Goal: Entertainment & Leisure: Consume media (video, audio)

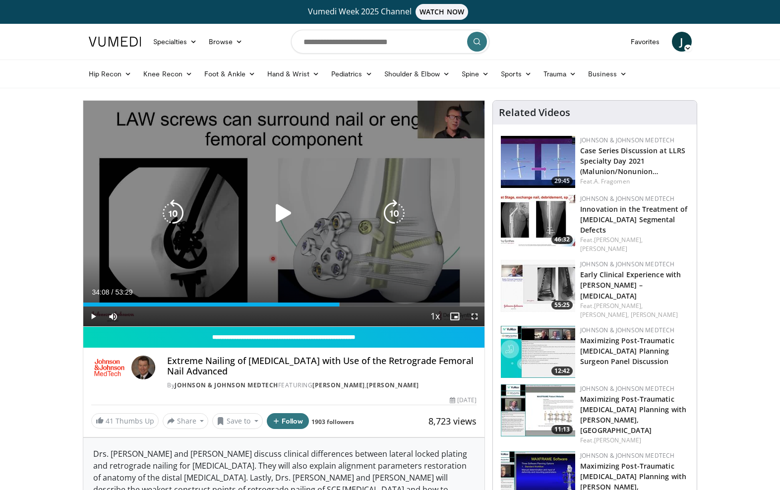
click at [284, 213] on icon "Video Player" at bounding box center [284, 213] width 28 height 28
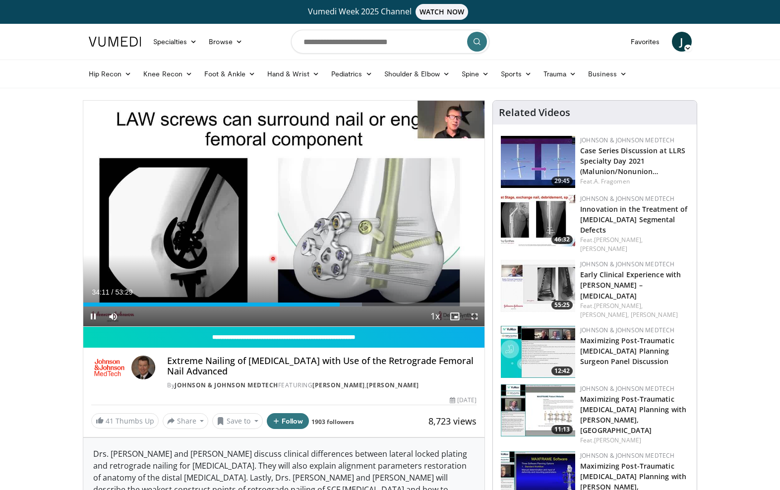
click at [475, 319] on span "Video Player" at bounding box center [475, 317] width 20 height 20
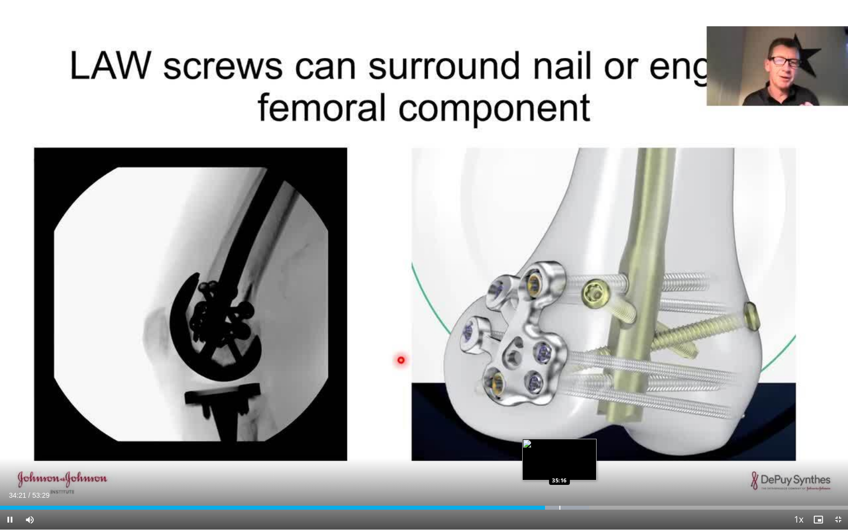
click at [560, 506] on div "Progress Bar" at bounding box center [560, 508] width 1 height 4
click at [551, 513] on video-js "**********" at bounding box center [424, 265] width 848 height 530
click at [547, 508] on div "Progress Bar" at bounding box center [547, 508] width 1 height 4
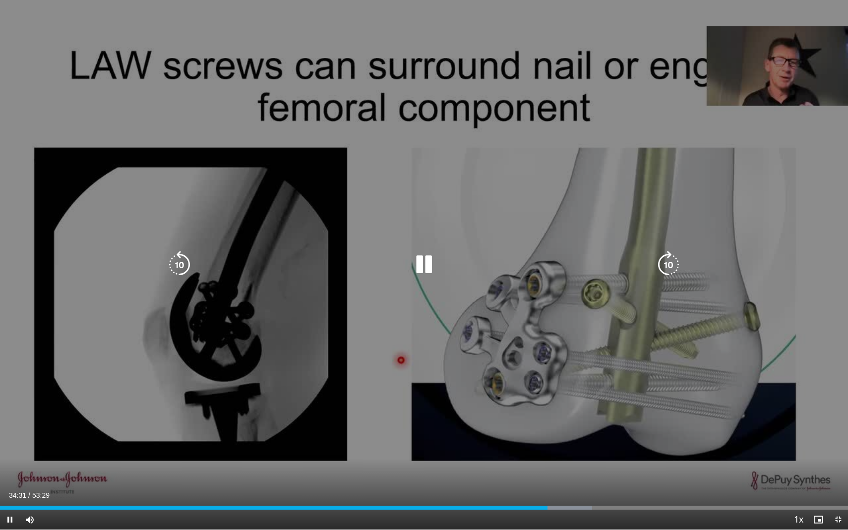
click at [667, 254] on icon "Video Player" at bounding box center [669, 265] width 28 height 28
click at [516, 292] on div "10 seconds Tap to unmute" at bounding box center [424, 265] width 848 height 530
click at [424, 255] on icon "Video Player" at bounding box center [424, 265] width 28 height 28
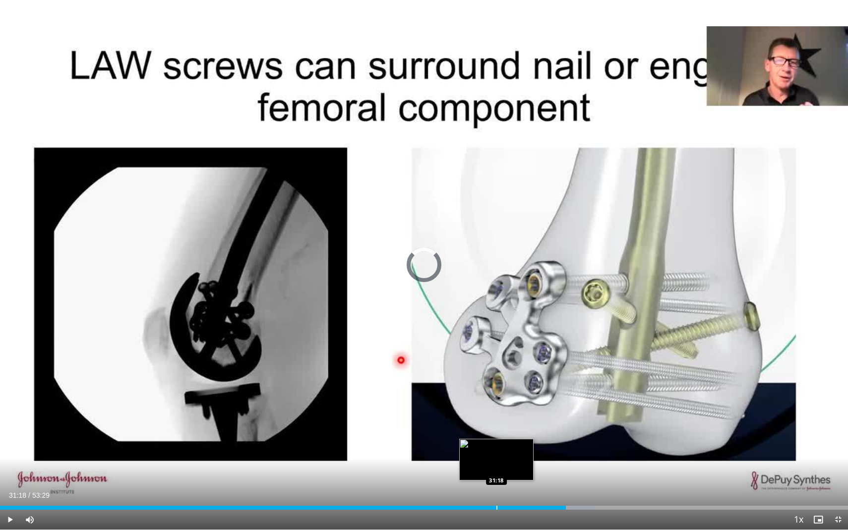
click at [497, 506] on div "Progress Bar" at bounding box center [497, 508] width 1 height 4
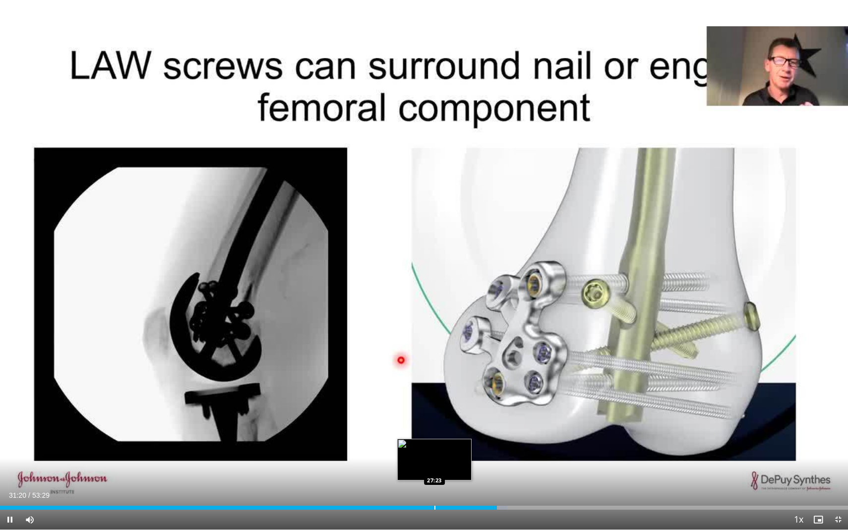
click at [435, 508] on div "Progress Bar" at bounding box center [435, 508] width 1 height 4
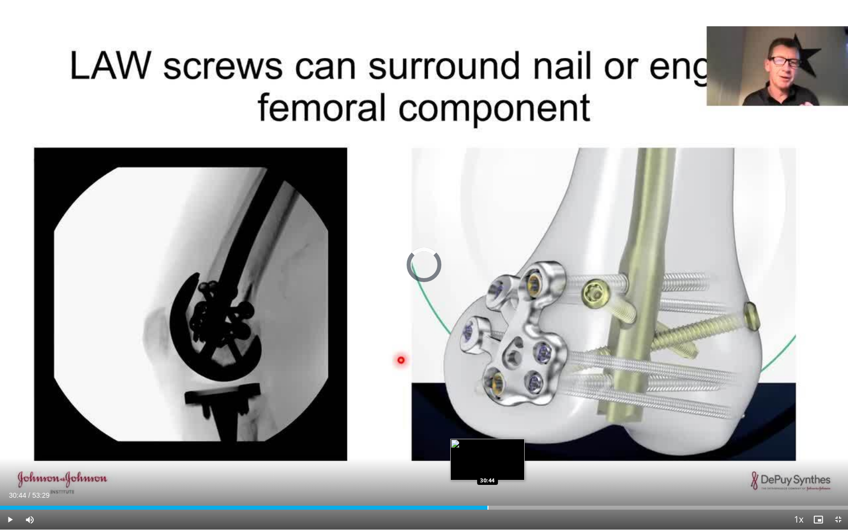
click at [488, 507] on div "Progress Bar" at bounding box center [488, 508] width 1 height 4
click at [526, 507] on div "Progress Bar" at bounding box center [526, 508] width 1 height 4
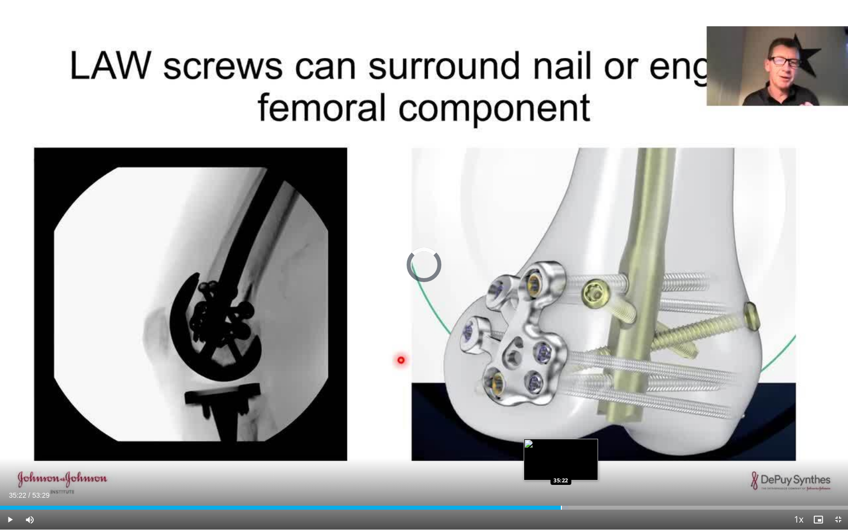
click at [561, 508] on div "Progress Bar" at bounding box center [561, 508] width 1 height 4
click at [594, 508] on div "Progress Bar" at bounding box center [594, 508] width 1 height 4
click at [582, 511] on div "Current Time 37:33 / Duration 53:29 Pause Skip Backward Skip Forward Mute Loade…" at bounding box center [424, 520] width 848 height 20
click at [580, 507] on div "Progress Bar" at bounding box center [580, 508] width 1 height 4
click at [567, 507] on div "Loaded : 68.55% 36:34 35:43" at bounding box center [424, 508] width 848 height 4
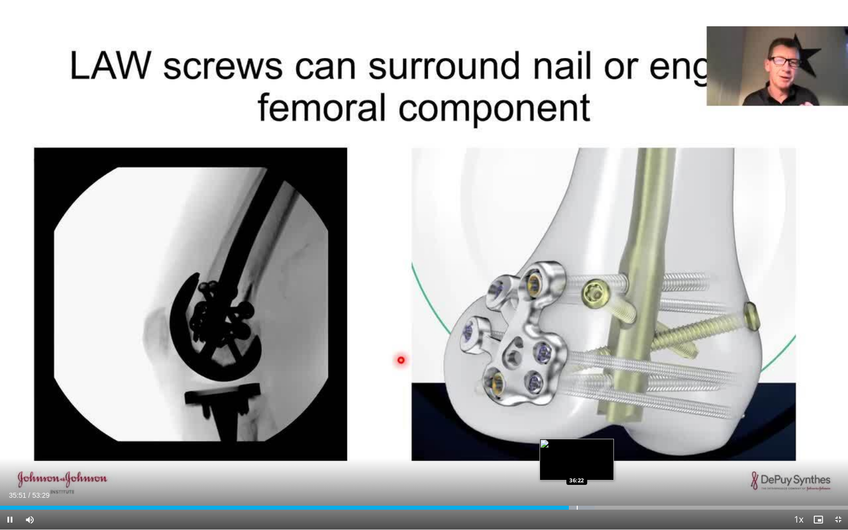
click at [577, 508] on div "Progress Bar" at bounding box center [577, 508] width 1 height 4
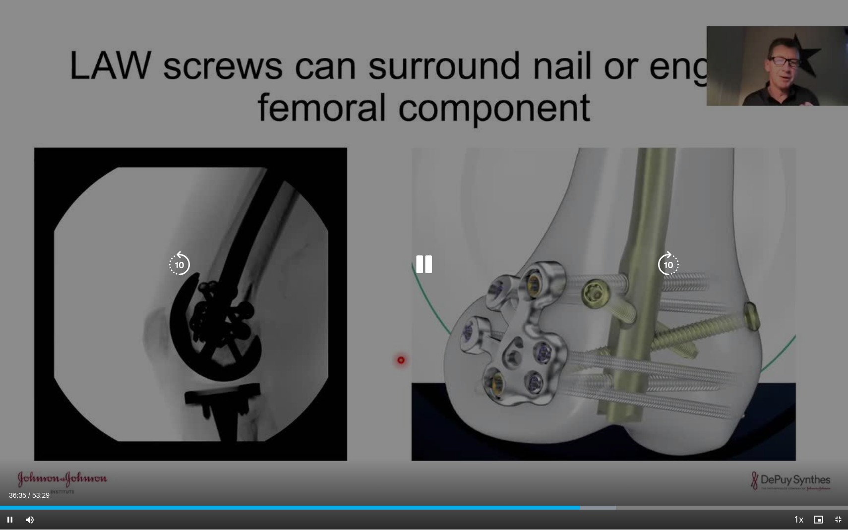
click at [177, 263] on icon "Video Player" at bounding box center [180, 265] width 28 height 28
click at [666, 263] on icon "Video Player" at bounding box center [669, 265] width 28 height 28
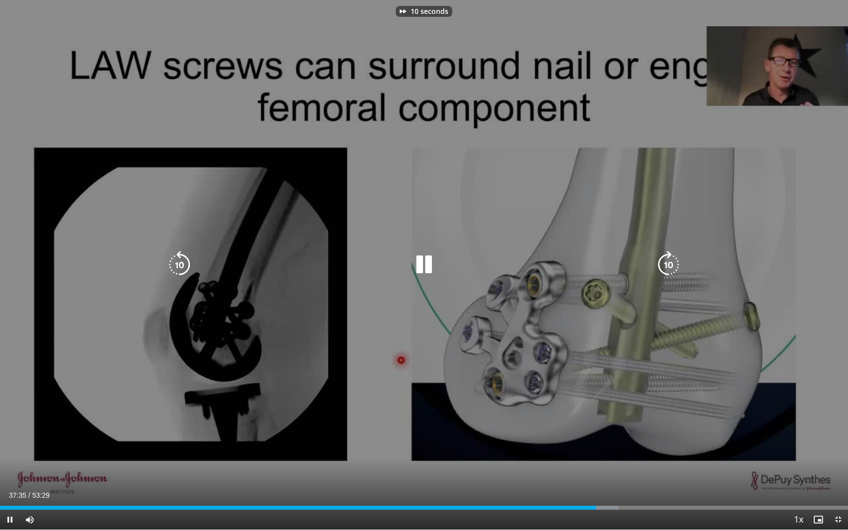
click at [666, 263] on icon "Video Player" at bounding box center [669, 265] width 28 height 28
click at [667, 262] on icon "Video Player" at bounding box center [669, 265] width 28 height 28
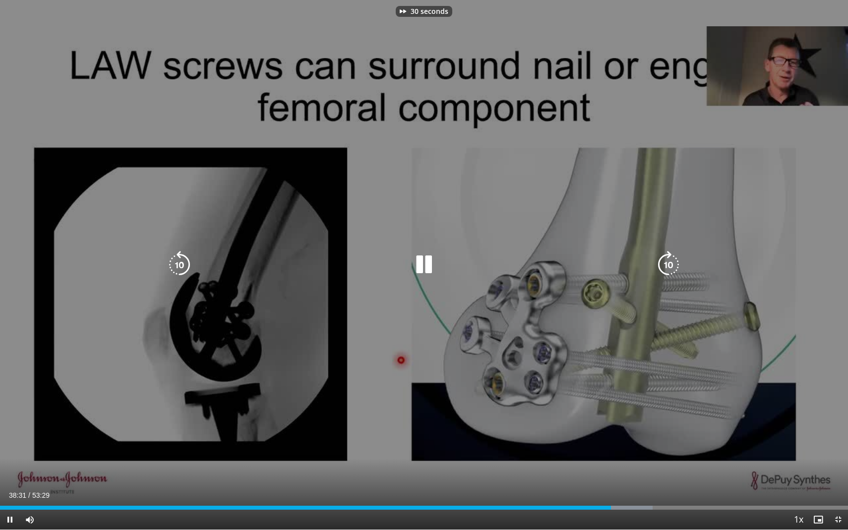
click at [667, 262] on icon "Video Player" at bounding box center [669, 265] width 28 height 28
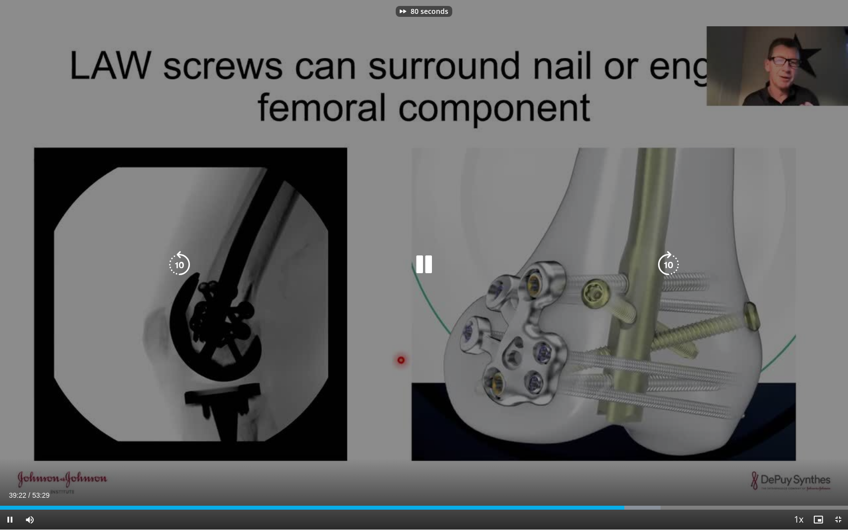
click at [667, 262] on icon "Video Player" at bounding box center [669, 265] width 28 height 28
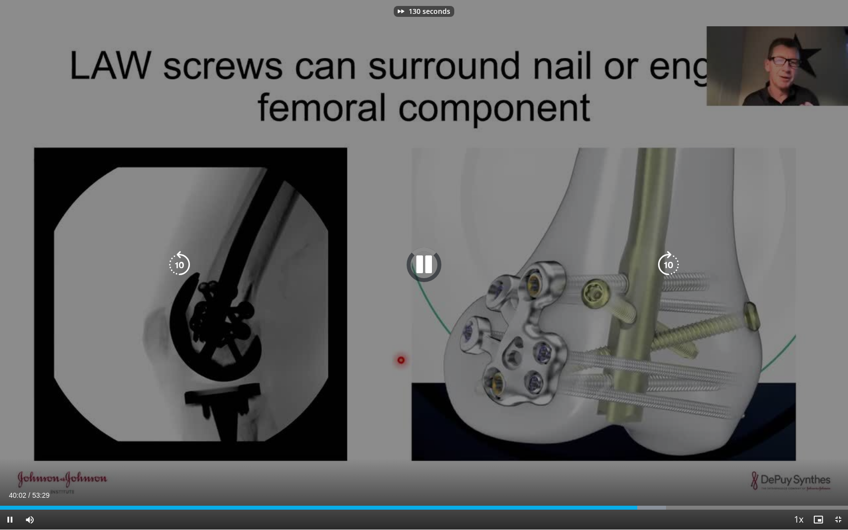
click at [667, 262] on icon "Video Player" at bounding box center [669, 265] width 28 height 28
click at [177, 258] on icon "Video Player" at bounding box center [180, 265] width 28 height 28
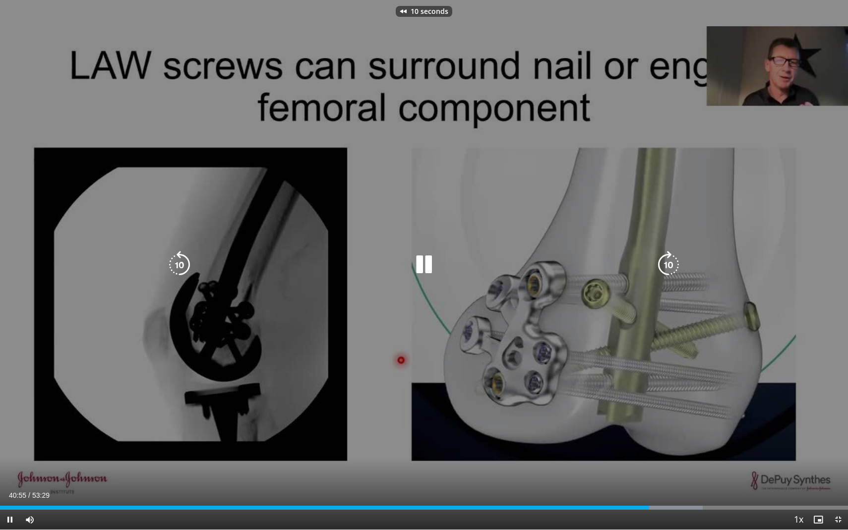
click at [176, 266] on icon "Video Player" at bounding box center [180, 265] width 28 height 28
click at [426, 263] on icon "Video Player" at bounding box center [424, 265] width 28 height 28
click at [427, 265] on icon "Video Player" at bounding box center [424, 265] width 28 height 28
click at [664, 261] on icon "Video Player" at bounding box center [669, 265] width 28 height 28
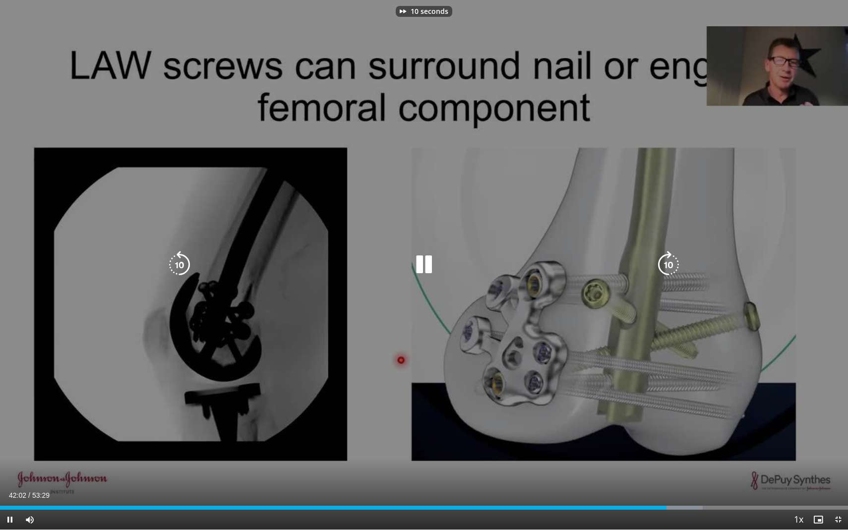
click at [664, 261] on icon "Video Player" at bounding box center [669, 265] width 28 height 28
click at [180, 260] on icon "Video Player" at bounding box center [180, 265] width 28 height 28
click at [419, 258] on icon "Video Player" at bounding box center [424, 265] width 28 height 28
click at [419, 260] on icon "Video Player" at bounding box center [424, 265] width 28 height 28
click at [669, 269] on icon "Video Player" at bounding box center [669, 265] width 28 height 28
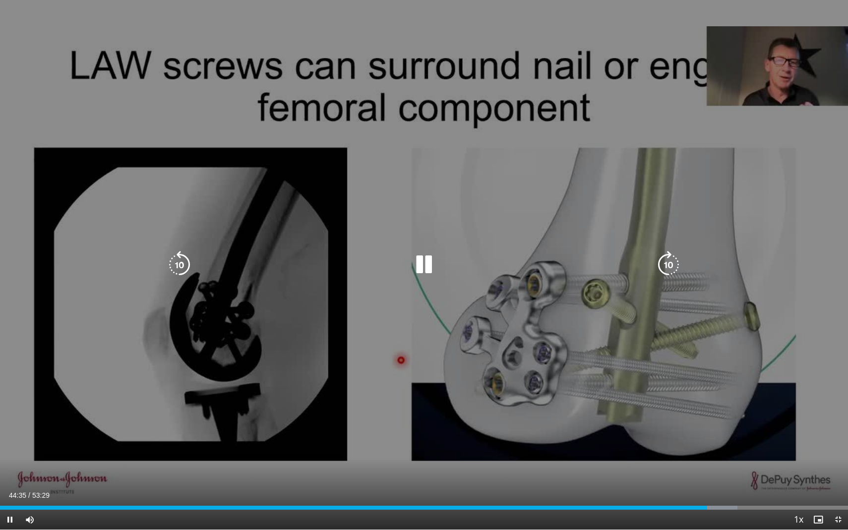
click at [423, 256] on icon "Video Player" at bounding box center [424, 265] width 28 height 28
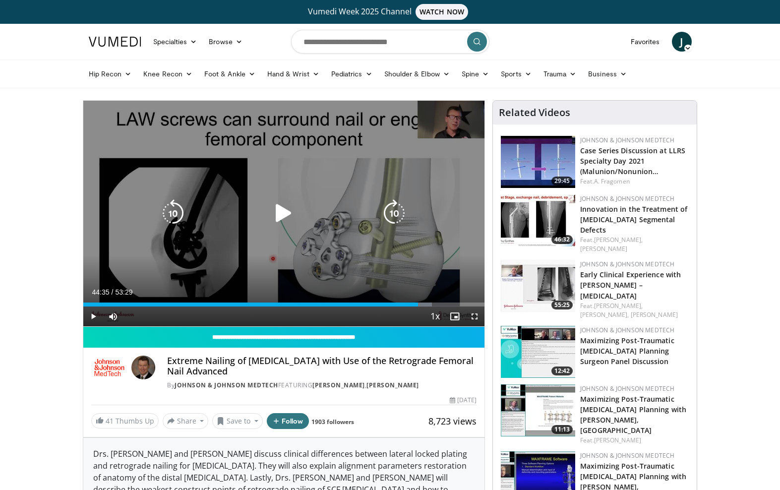
click at [285, 210] on icon "Video Player" at bounding box center [284, 213] width 28 height 28
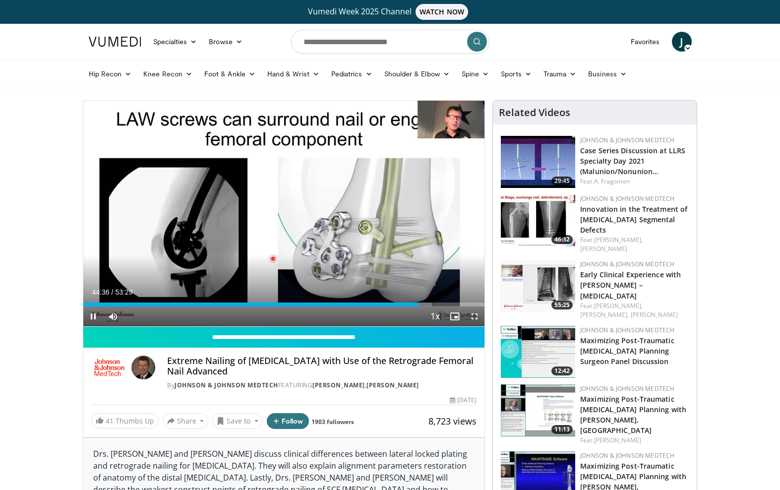
click at [474, 321] on span "Video Player" at bounding box center [475, 317] width 20 height 20
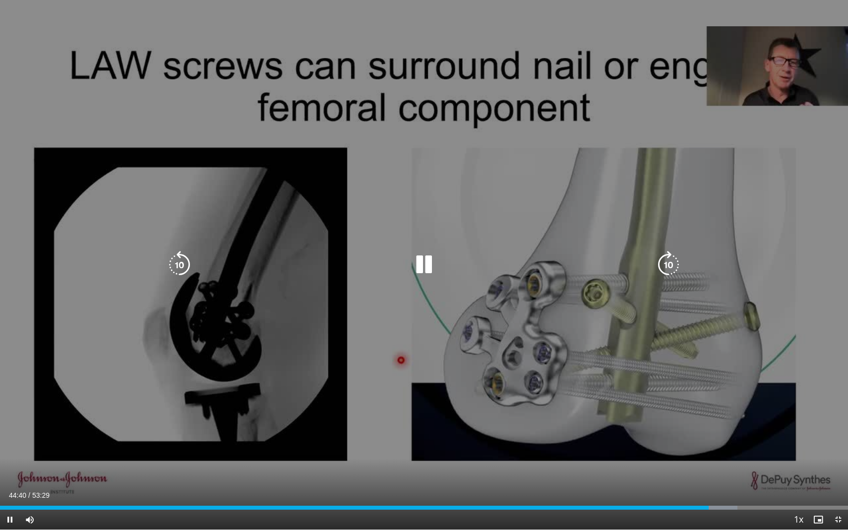
click at [421, 268] on icon "Video Player" at bounding box center [424, 265] width 28 height 28
click at [426, 259] on icon "Video Player" at bounding box center [424, 265] width 28 height 28
click at [425, 266] on icon "Video Player" at bounding box center [424, 265] width 28 height 28
click at [423, 267] on icon "Video Player" at bounding box center [424, 265] width 28 height 28
